Goal: Information Seeking & Learning: Learn about a topic

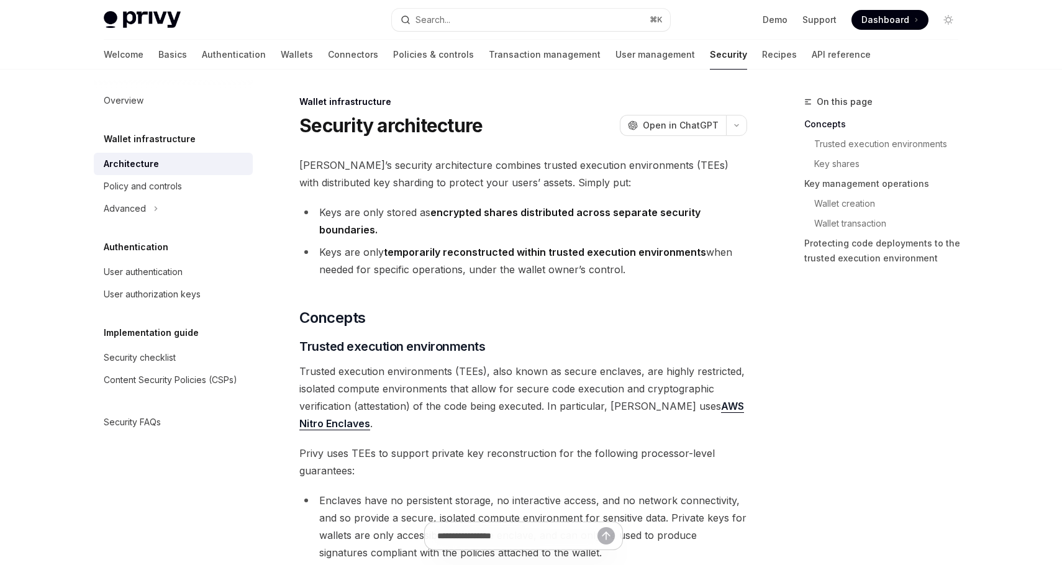
click at [128, 27] on img at bounding box center [142, 19] width 77 height 17
type textarea "*"
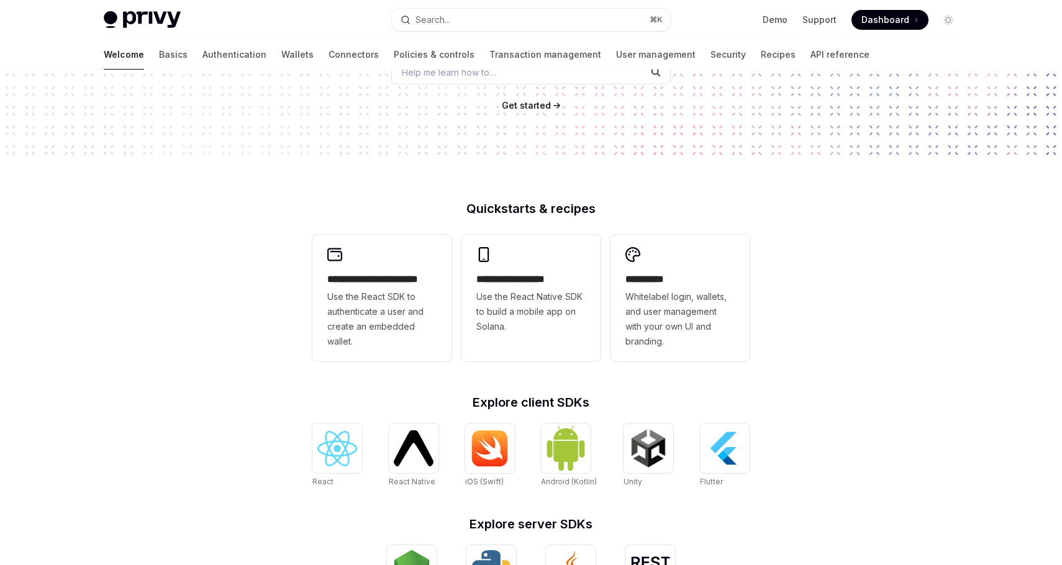
scroll to position [422, 0]
